Goal: Communication & Community: Answer question/provide support

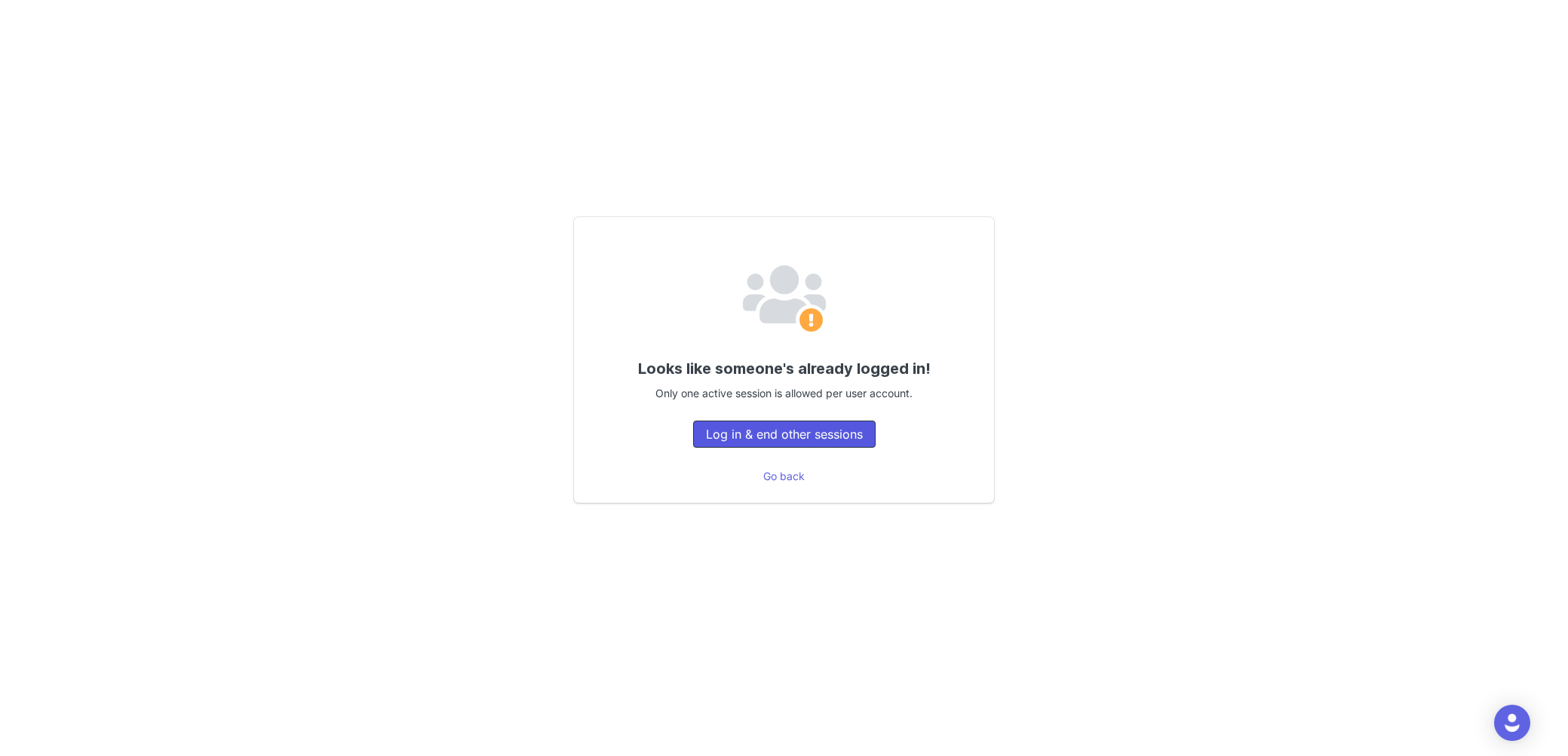
click at [704, 439] on button "Log in & end other sessions" at bounding box center [784, 434] width 183 height 28
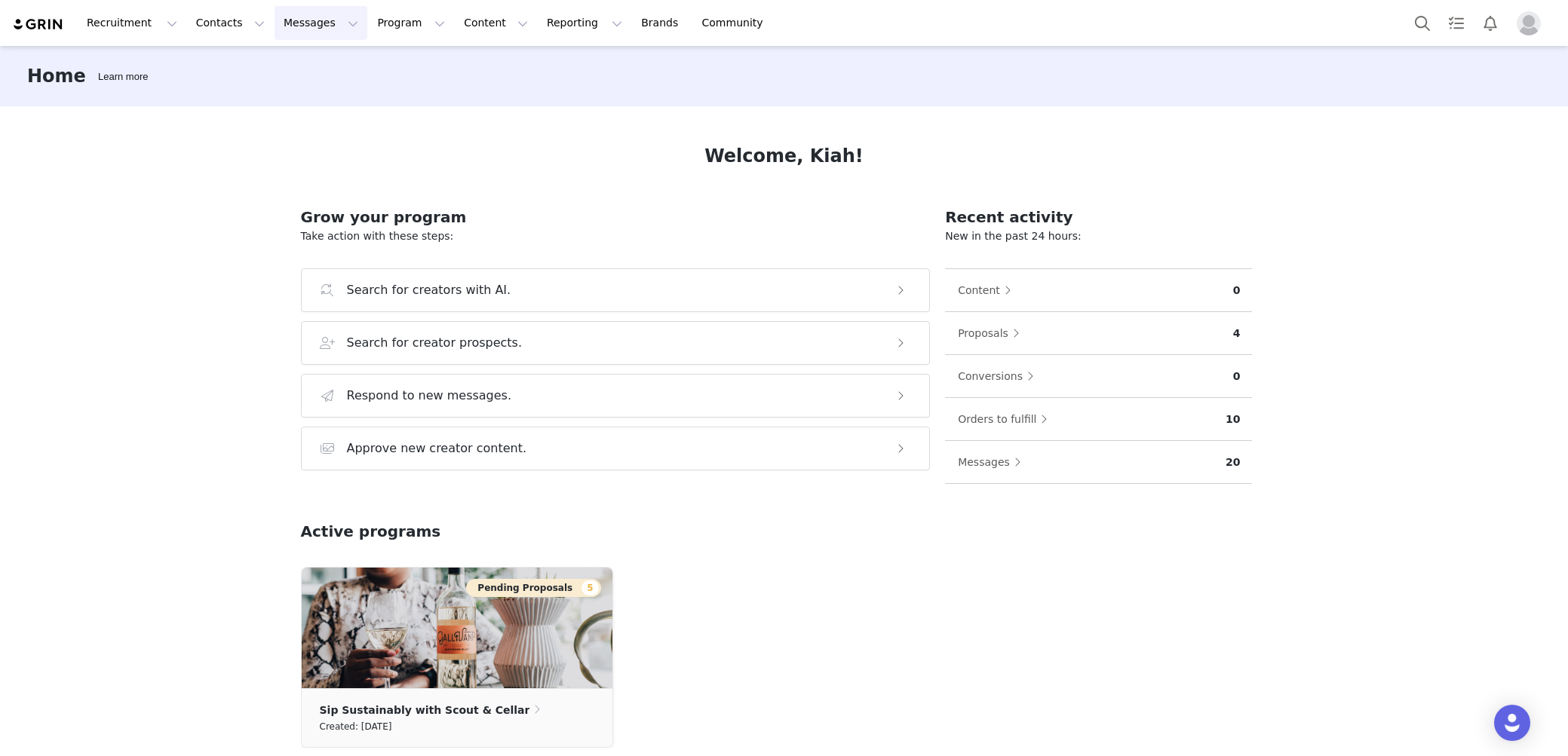
click at [275, 36] on button "Messages Messages" at bounding box center [321, 23] width 93 height 34
click at [281, 82] on link "Inbox" at bounding box center [318, 95] width 119 height 28
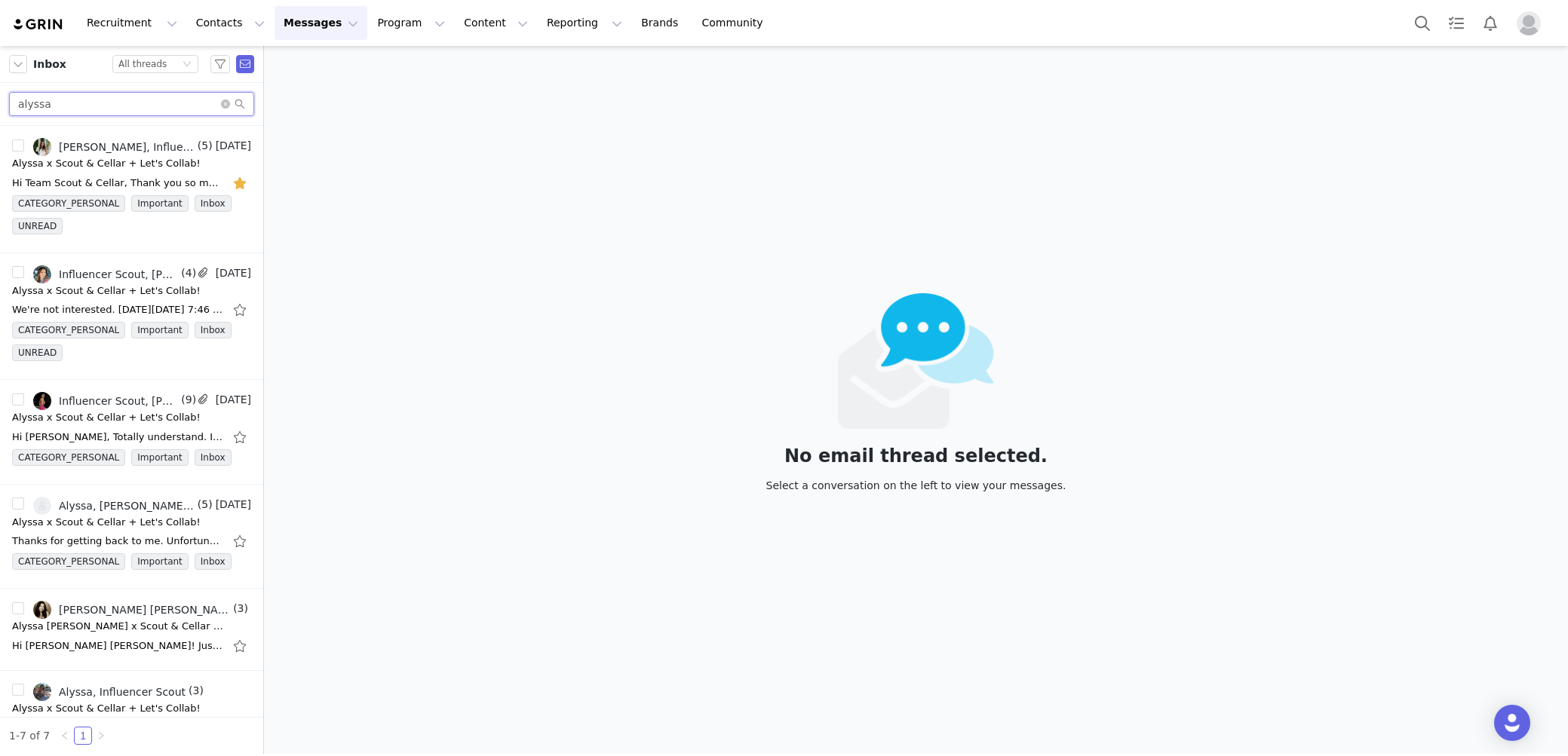
click at [170, 105] on input "alyssa" at bounding box center [131, 104] width 245 height 24
type input "[PERSON_NAME]"
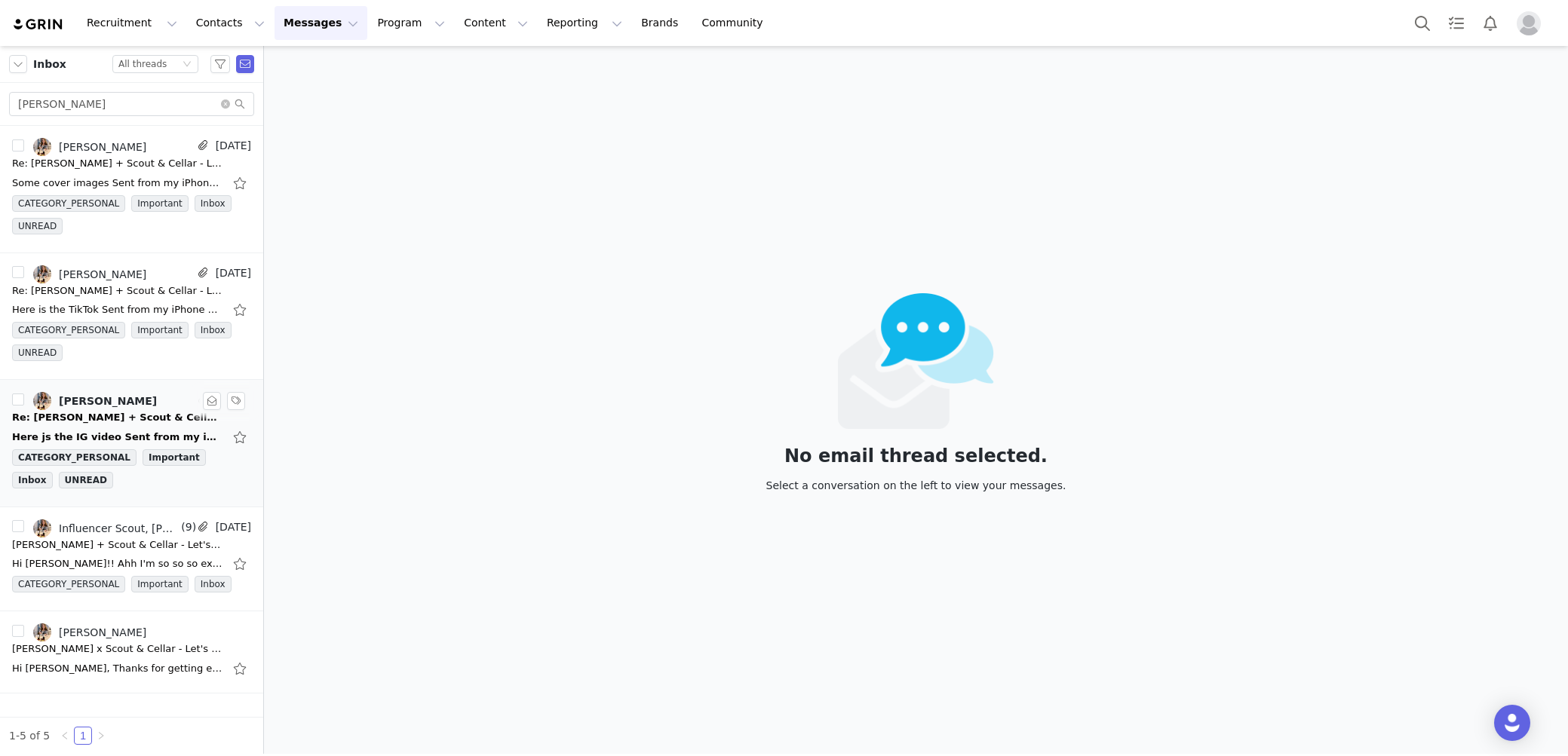
click at [105, 430] on div "Here js the IG video Sent from my iPhone > On [DATE] 7:32 PM, Influencer Scout …" at bounding box center [118, 437] width 211 height 15
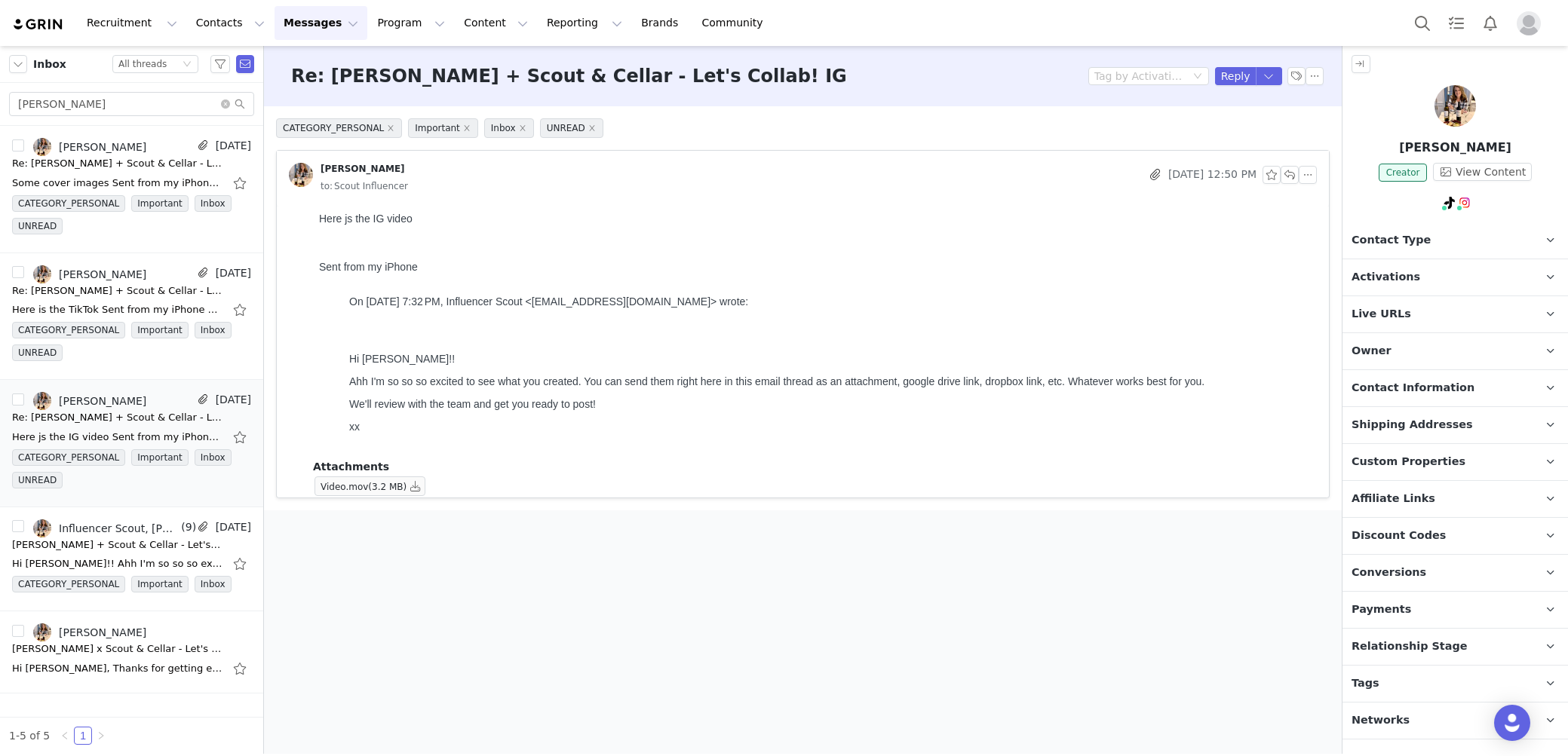
click at [1283, 73] on div "Tag by Activation Reply" at bounding box center [1206, 76] width 235 height 18
click at [1271, 75] on button "button" at bounding box center [1269, 76] width 28 height 18
click at [1271, 121] on li "Reply All" at bounding box center [1254, 128] width 64 height 24
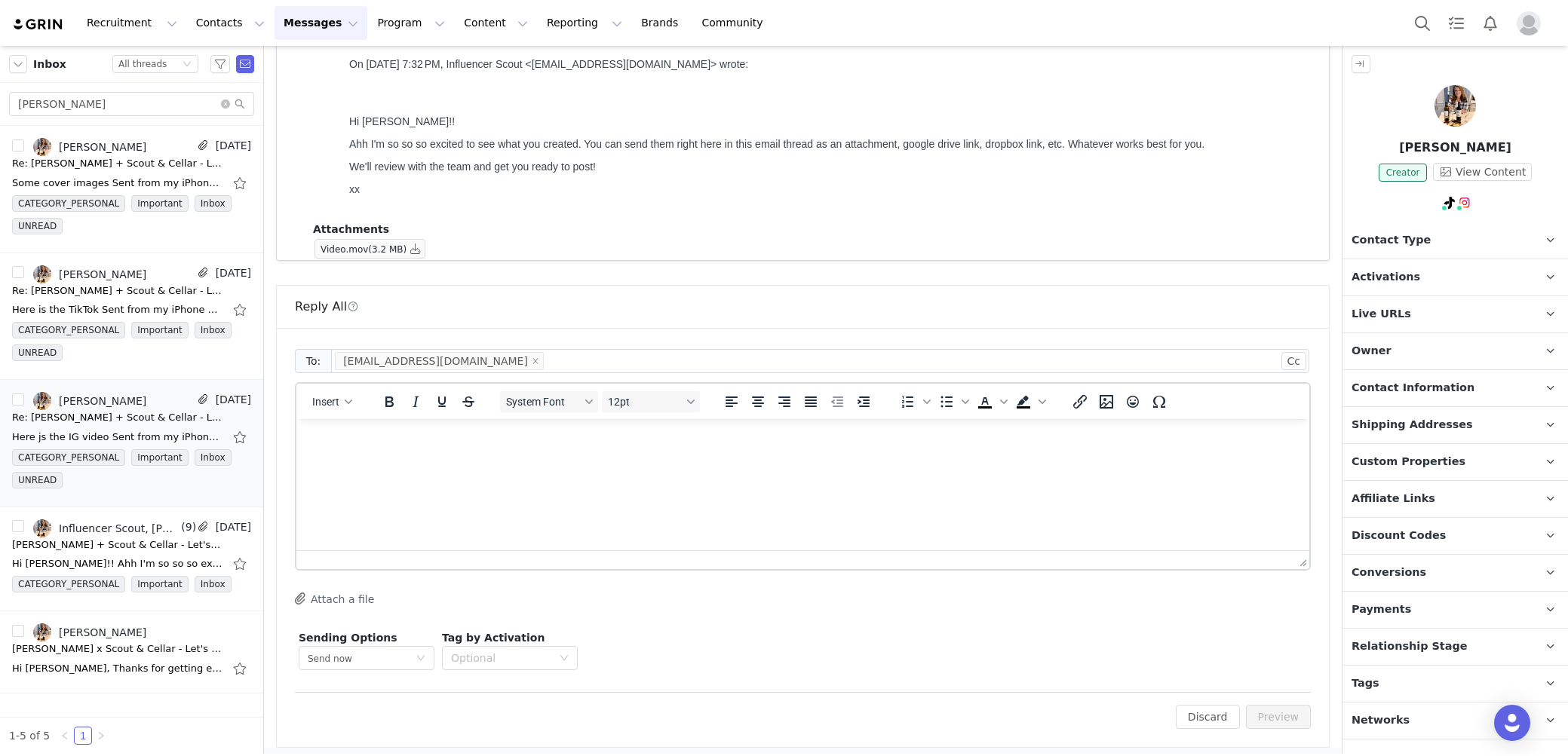
click at [802, 460] on html at bounding box center [802, 439] width 1013 height 40
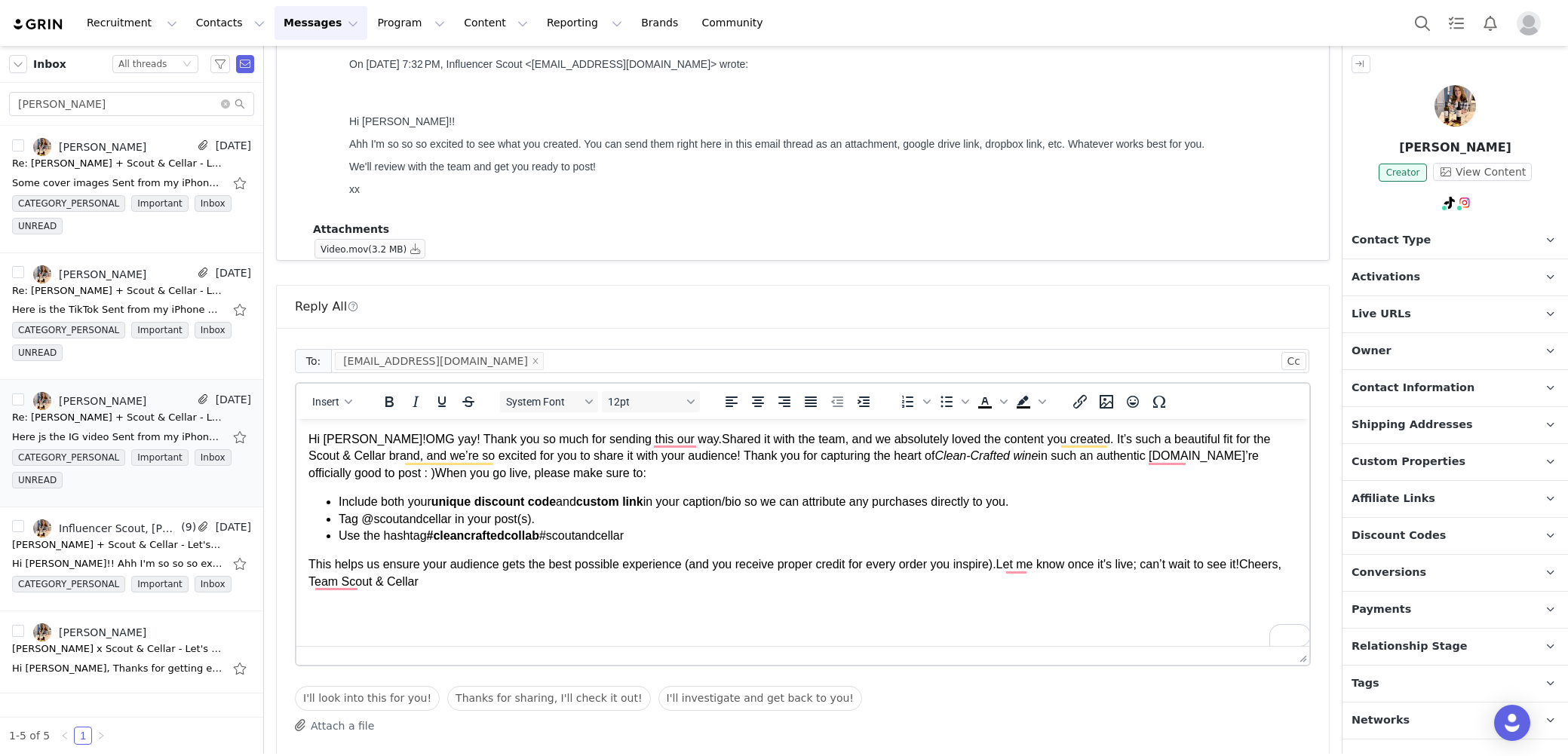
drag, startPoint x: 1300, startPoint y: 565, endPoint x: 1305, endPoint y: 661, distance: 96.1
click at [317, 581] on div "This helps us ensure your audience gets the best possible experience (and you r…" at bounding box center [803, 573] width 989 height 34
click at [313, 611] on div "Cheers, Team Scout & Cellar" at bounding box center [803, 606] width 989 height 34
click at [1153, 457] on div "Hi [PERSON_NAME]!OMG yay! Thank you so much for sending this our way.Shared it …" at bounding box center [803, 456] width 989 height 51
click at [1156, 453] on div "Hi [PERSON_NAME]!OMG yay! Thank you so much for sending this our way.Shared it …" at bounding box center [803, 456] width 989 height 51
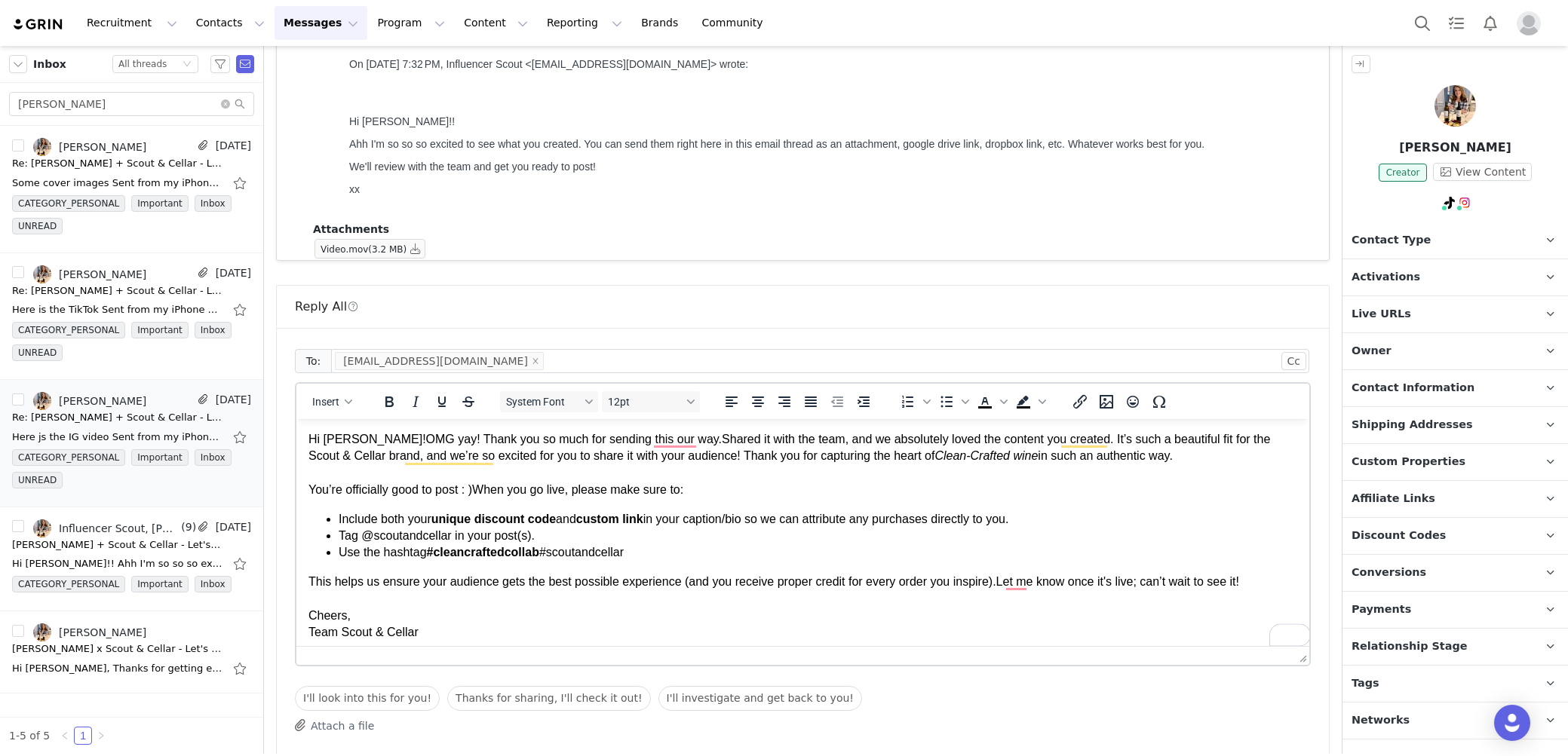
click at [481, 491] on div "You’re officially good to post : )When you go live, please make sure to:" at bounding box center [803, 490] width 989 height 17
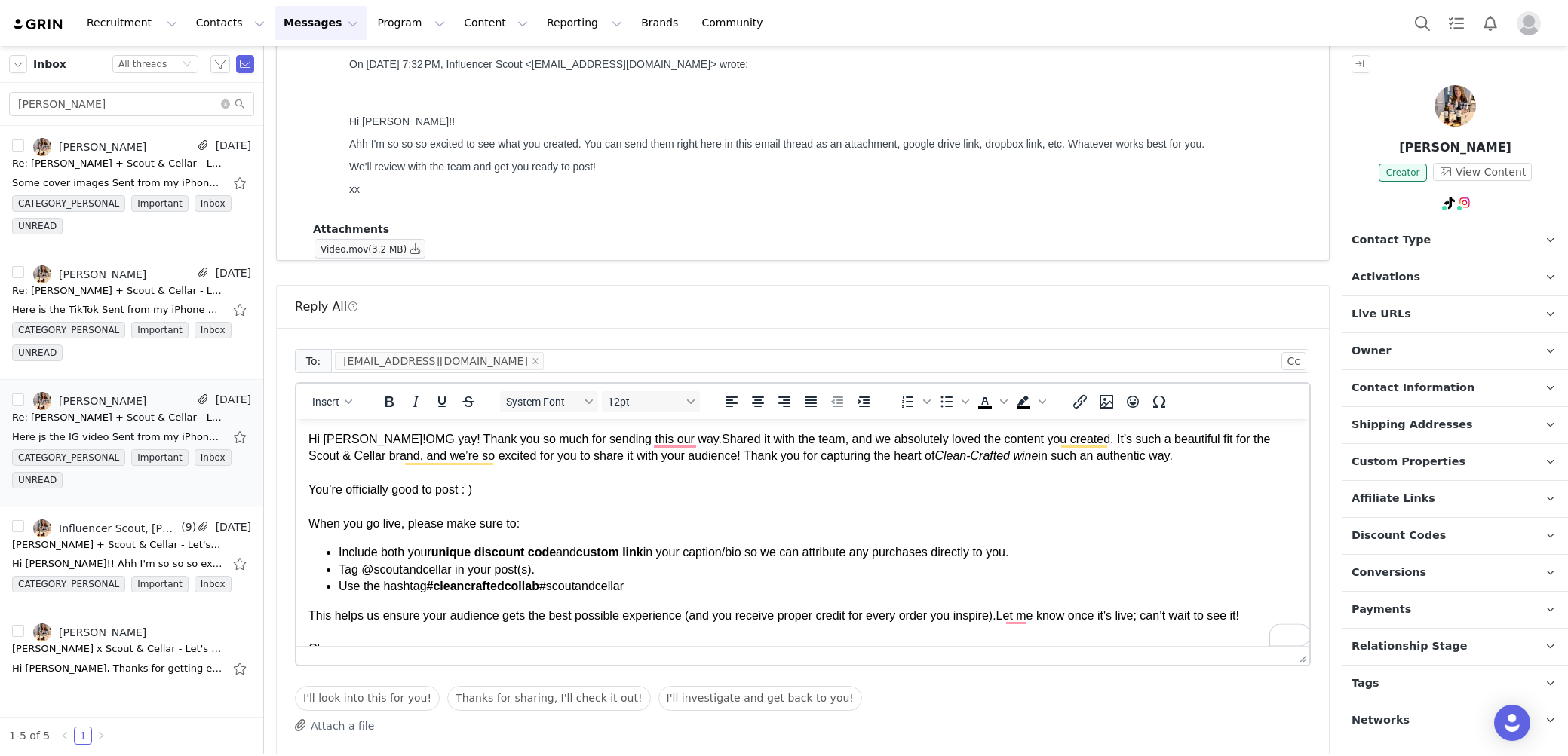
click at [355, 442] on div "Hi [PERSON_NAME]!OMG yay! Thank you so much for sending this our way.Shared it …" at bounding box center [803, 447] width 989 height 34
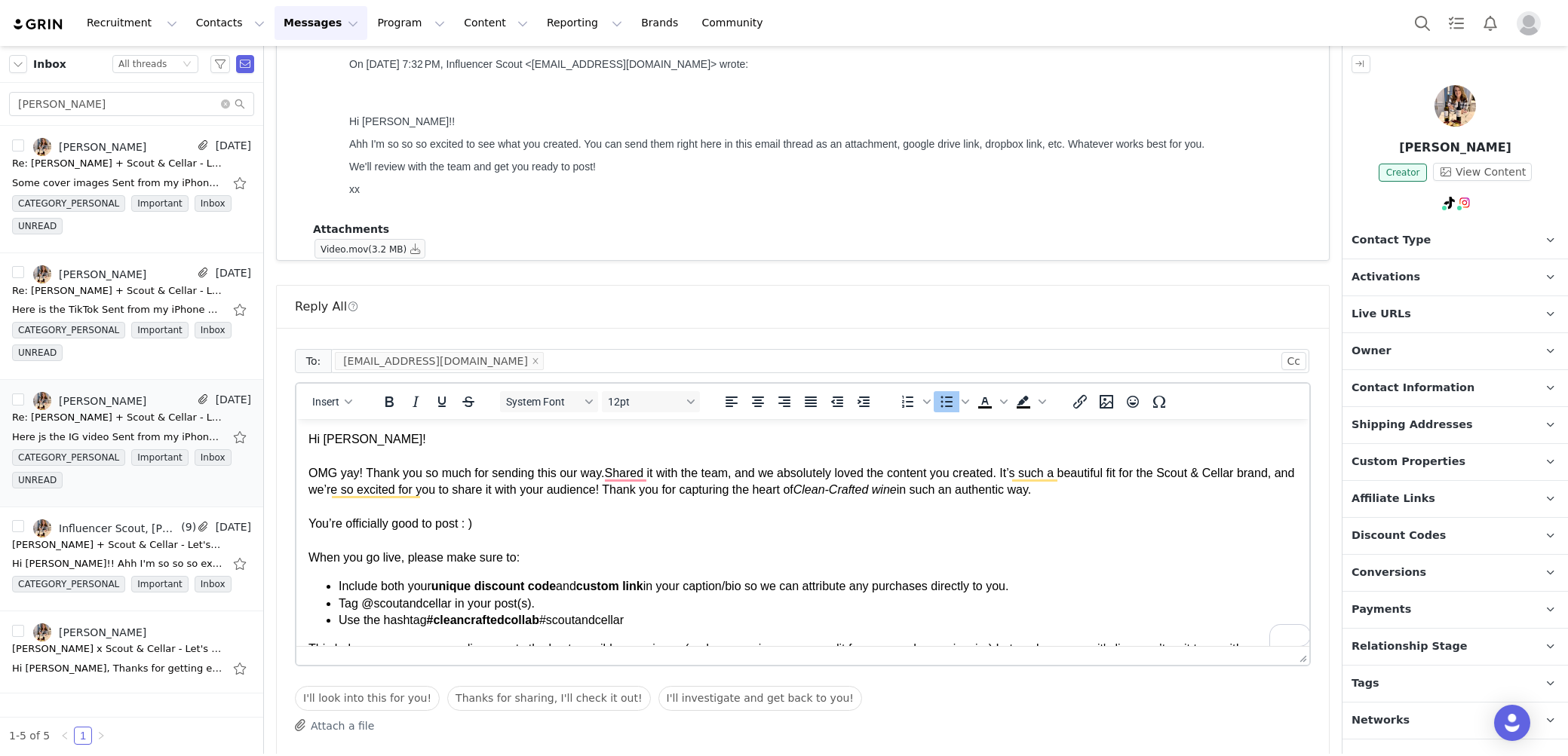
click at [1182, 569] on body "Hi [PERSON_NAME]! OMG yay! Thank you so much for sending this our way.Shared it…" at bounding box center [803, 570] width 989 height 277
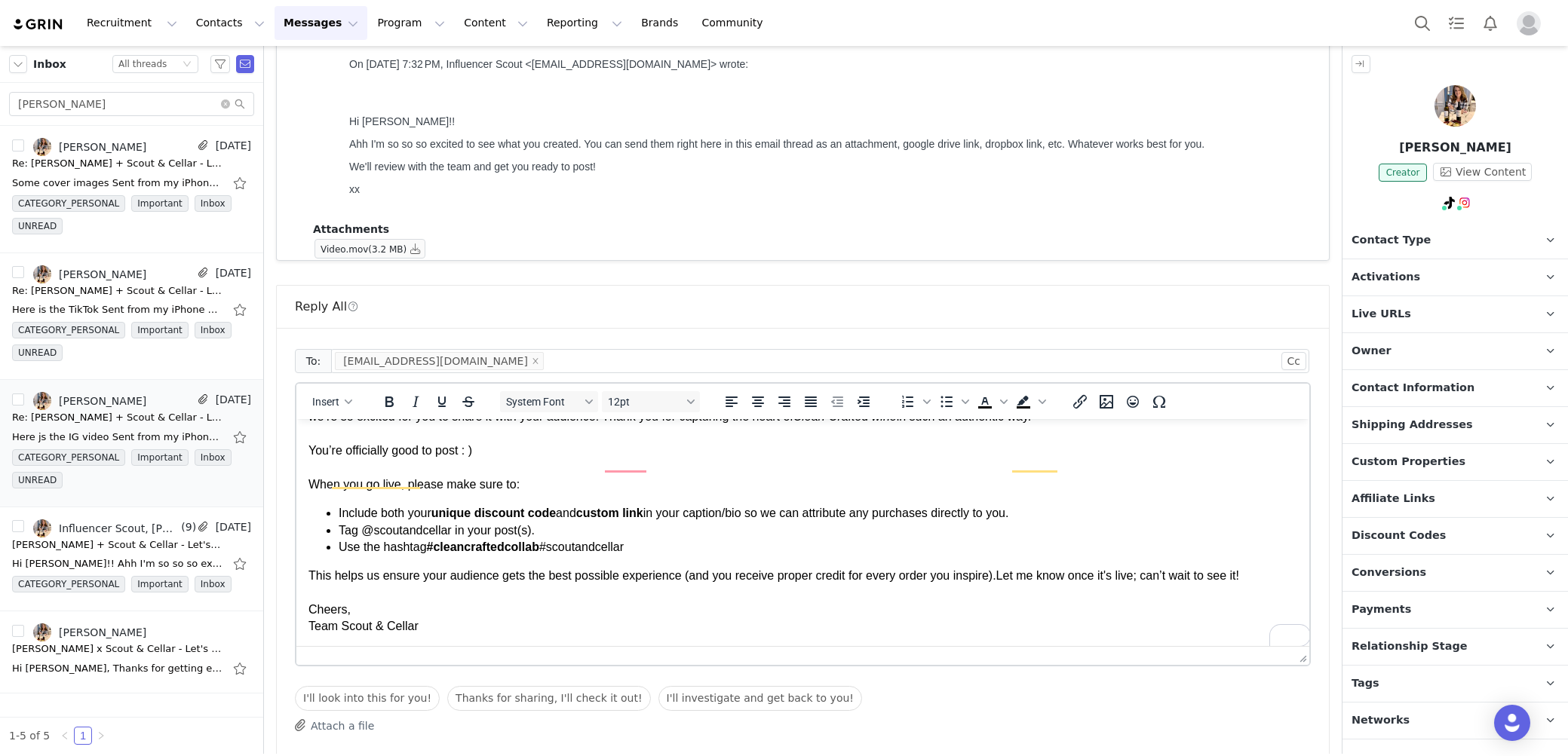
scroll to position [73, 0]
drag, startPoint x: 1011, startPoint y: 576, endPoint x: 1306, endPoint y: 1005, distance: 520.6
click at [1011, 576] on div "This helps us ensure your audience gets the best possible experience (and you r…" at bounding box center [803, 576] width 989 height 17
click at [1016, 572] on div "This helps us ensure your audience gets the best possible experience (and you r…" at bounding box center [803, 576] width 989 height 17
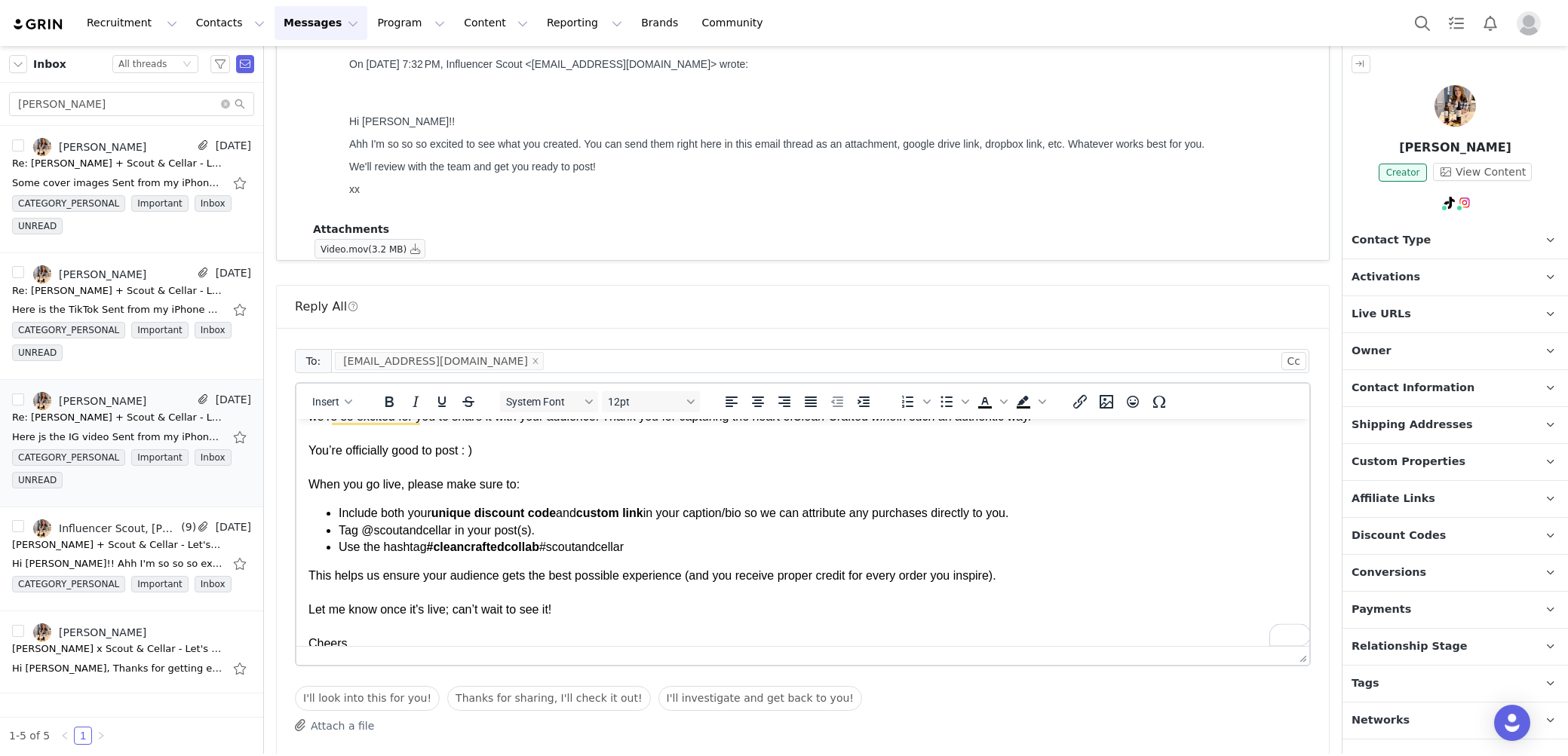
click at [1198, 530] on li "Tag @scoutandcellar in your post(s)." at bounding box center [817, 531] width 959 height 17
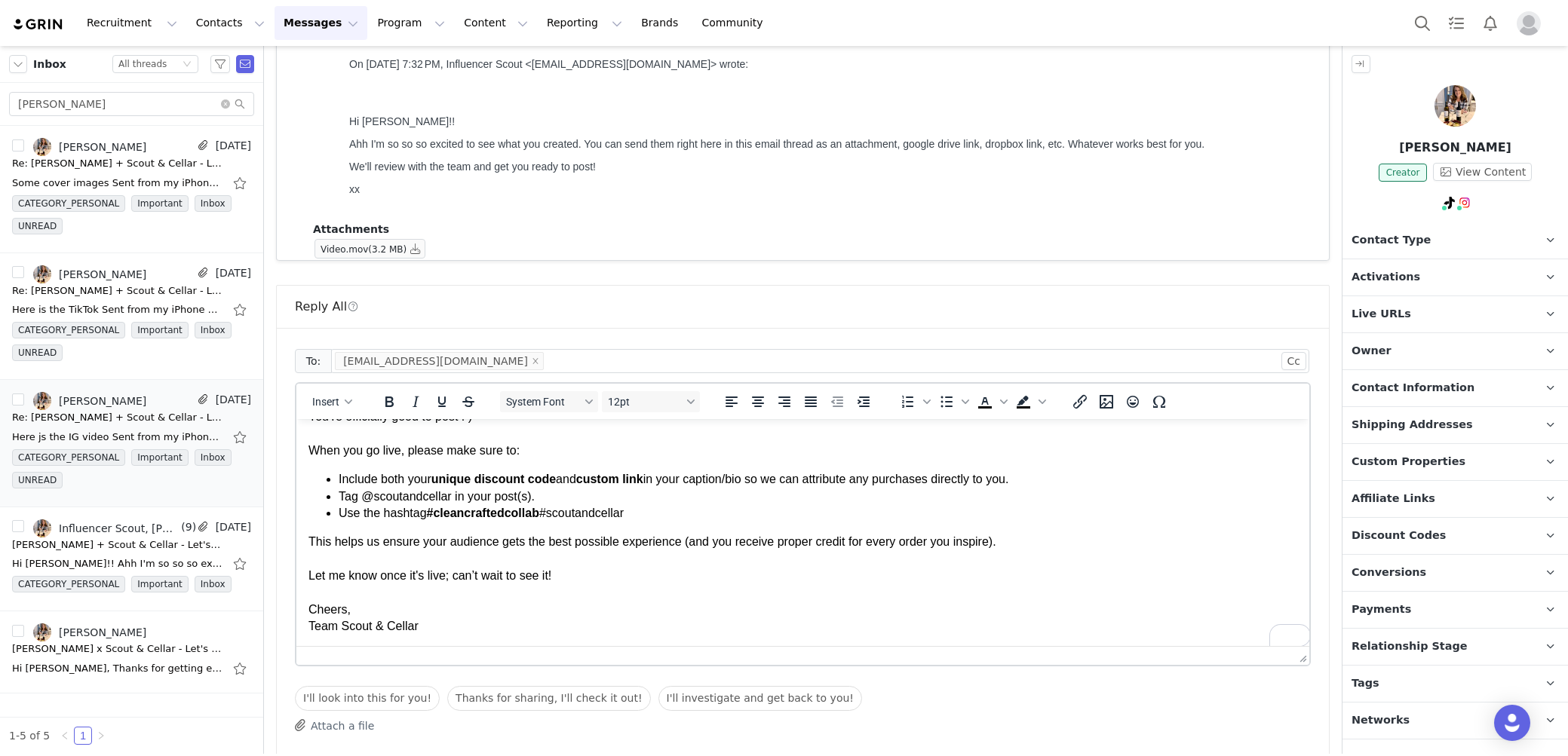
scroll to position [107, 0]
click at [1336, 567] on div "CATEGORY_PERSONAL Important Inbox UNREAD [PERSON_NAME] [DATE] 12:50 PM to: Scou…" at bounding box center [802, 371] width 1078 height 1006
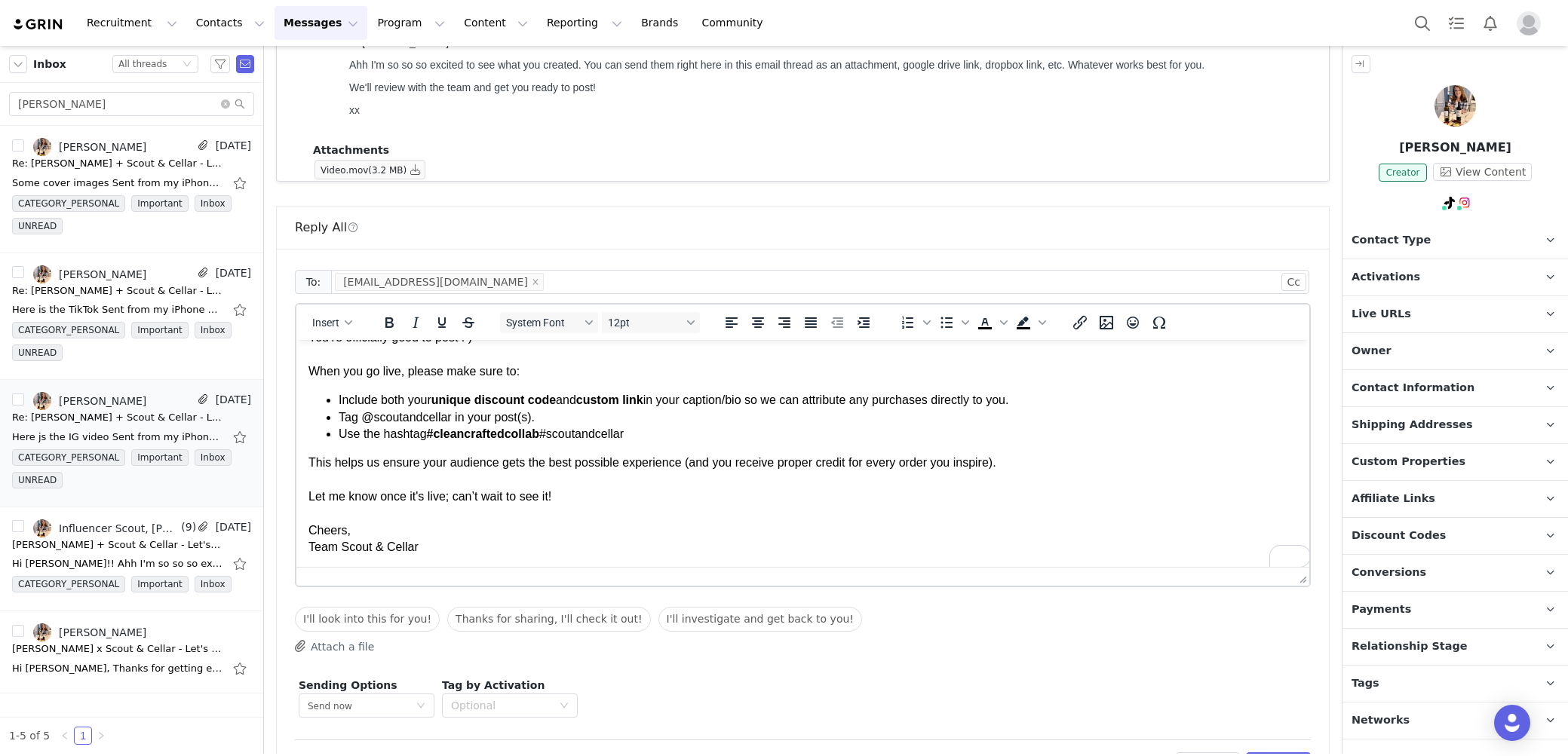
scroll to position [367, 0]
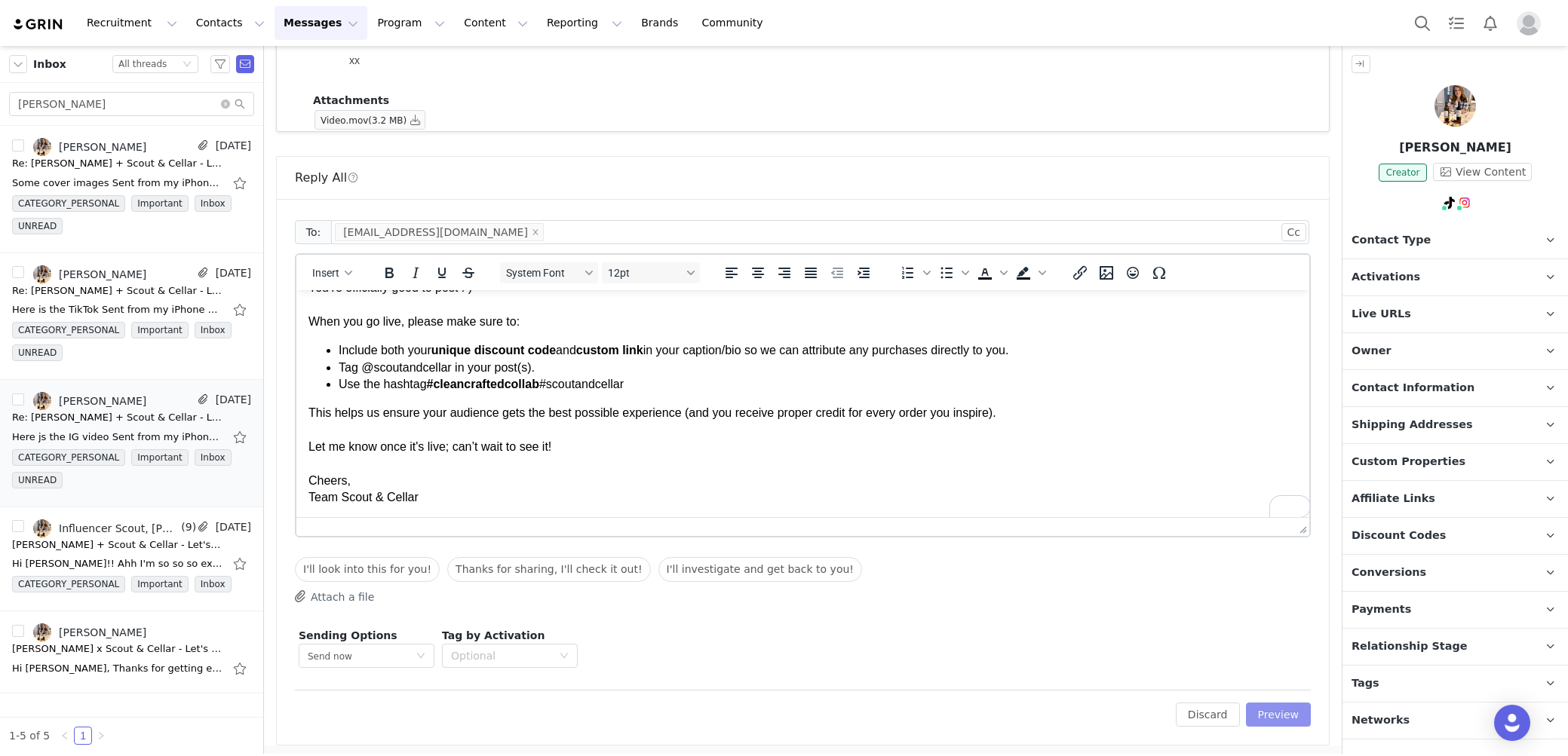
click at [1276, 704] on button "Preview" at bounding box center [1278, 715] width 65 height 24
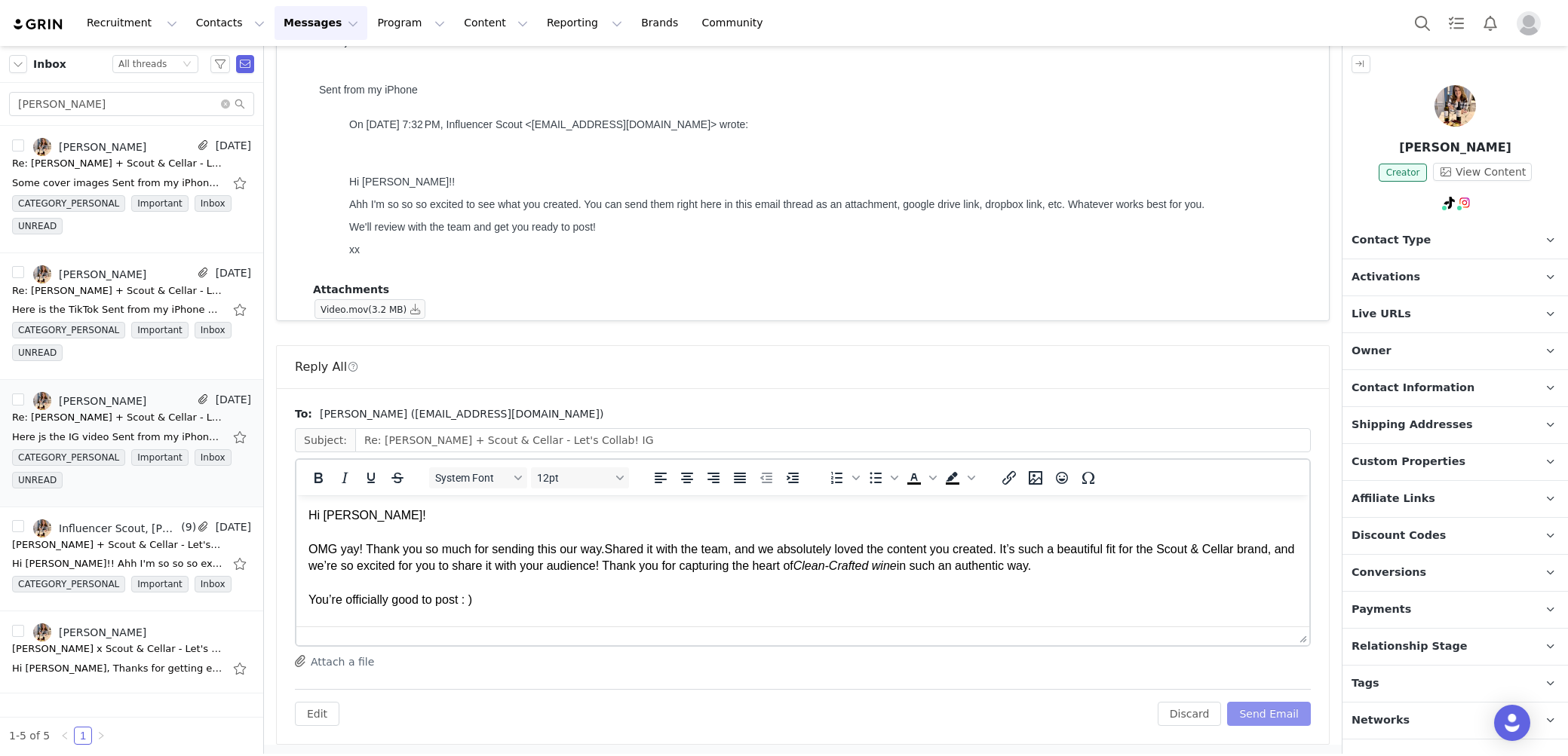
scroll to position [0, 0]
click at [1144, 596] on div "You’re officially good to post : )" at bounding box center [803, 600] width 989 height 17
click at [1271, 707] on button "Send Email" at bounding box center [1268, 714] width 84 height 24
